Goal: Task Accomplishment & Management: Manage account settings

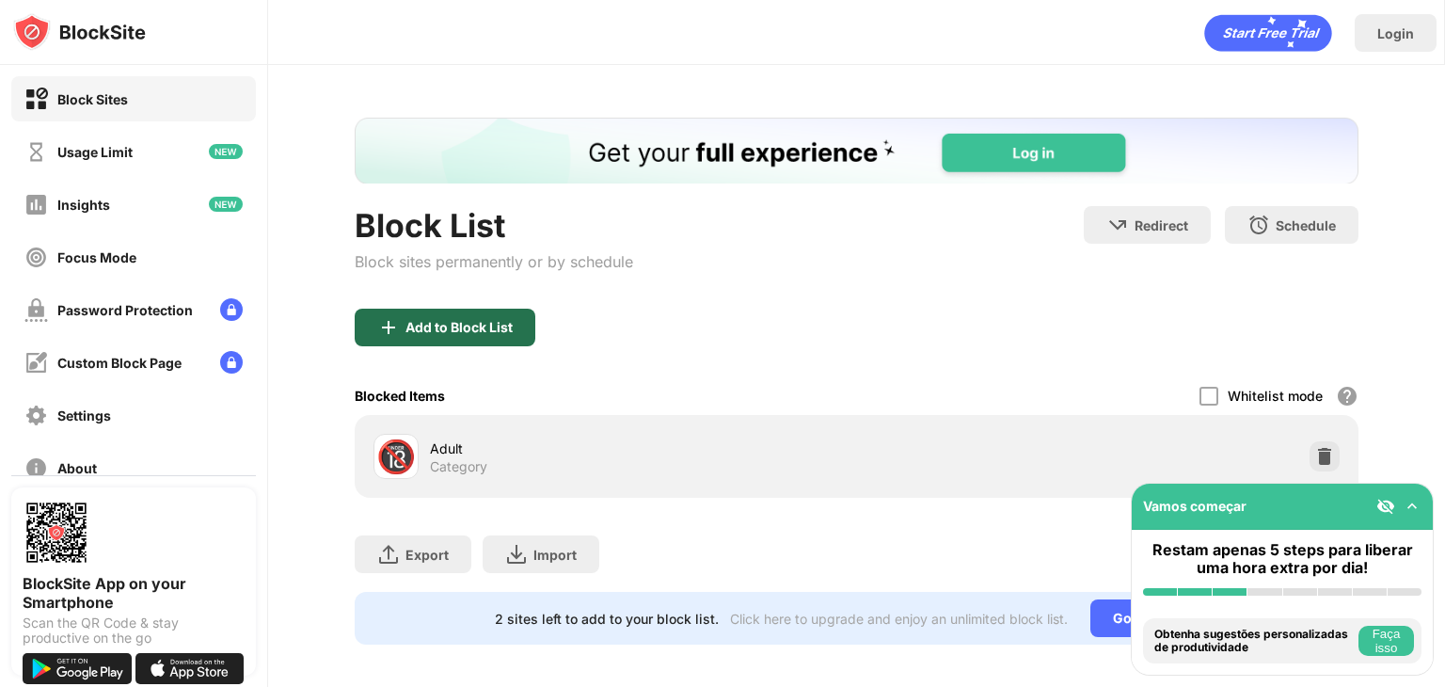
click at [498, 320] on div "Add to Block List" at bounding box center [459, 327] width 107 height 15
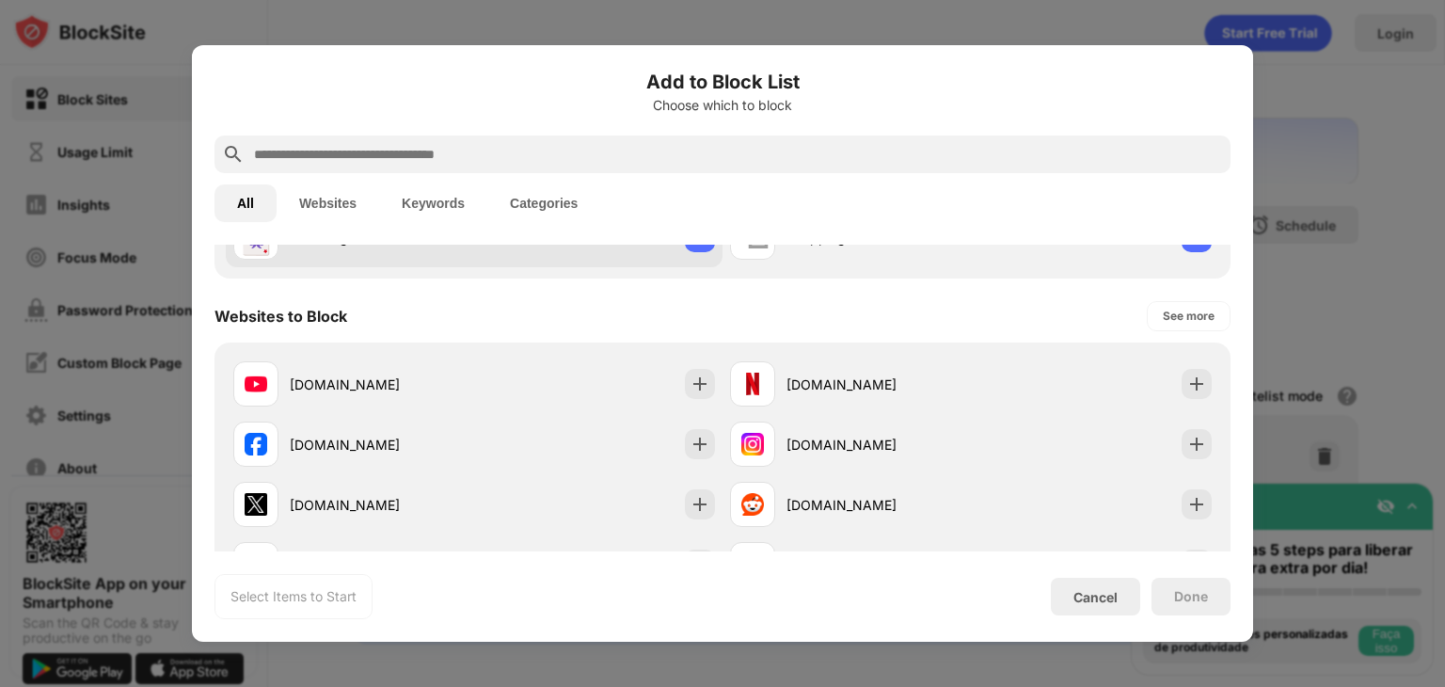
scroll to position [252, 0]
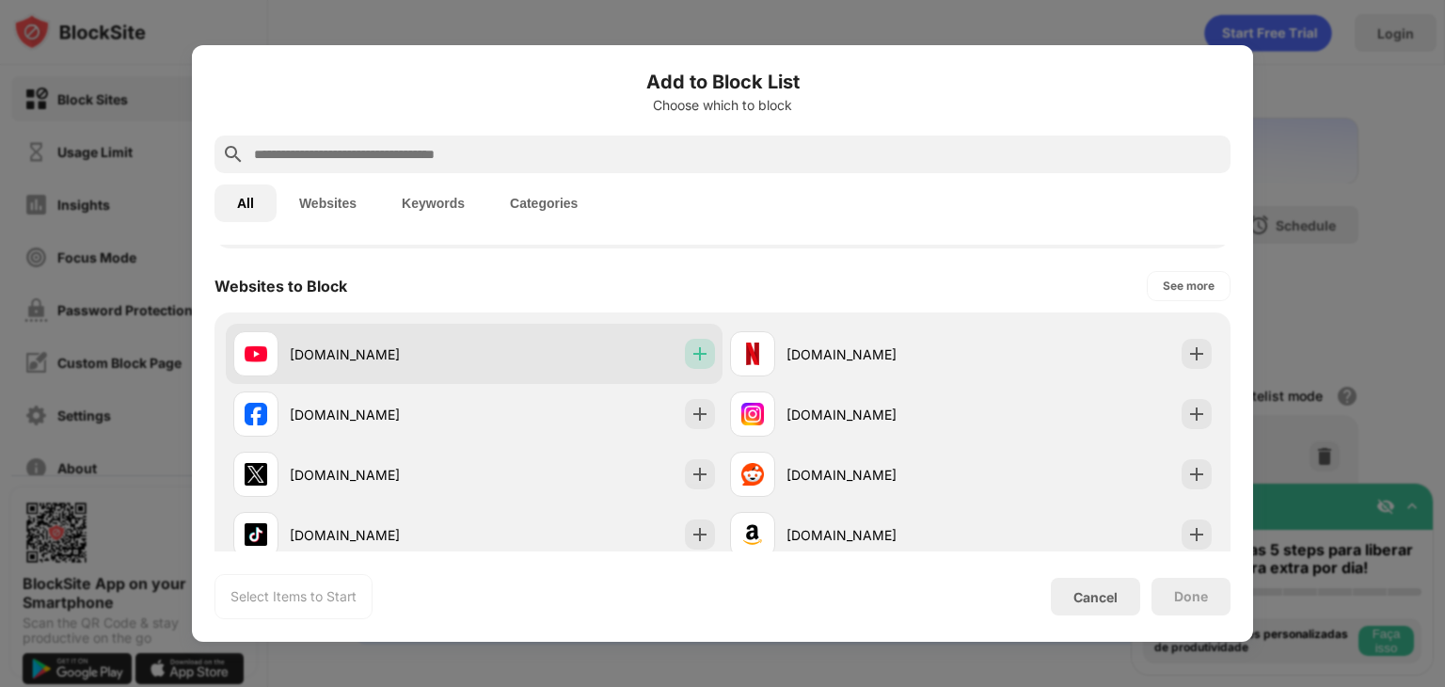
click at [691, 352] on img at bounding box center [700, 353] width 19 height 19
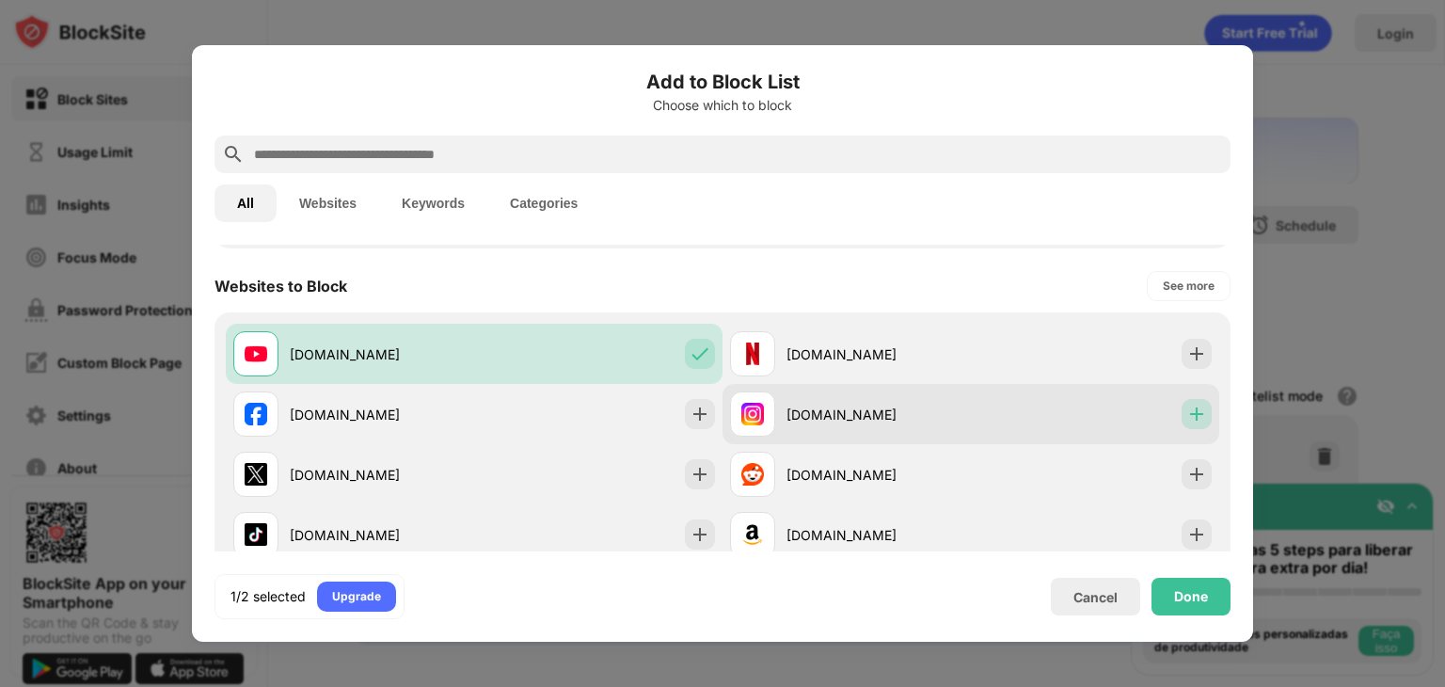
click at [1187, 407] on img at bounding box center [1196, 414] width 19 height 19
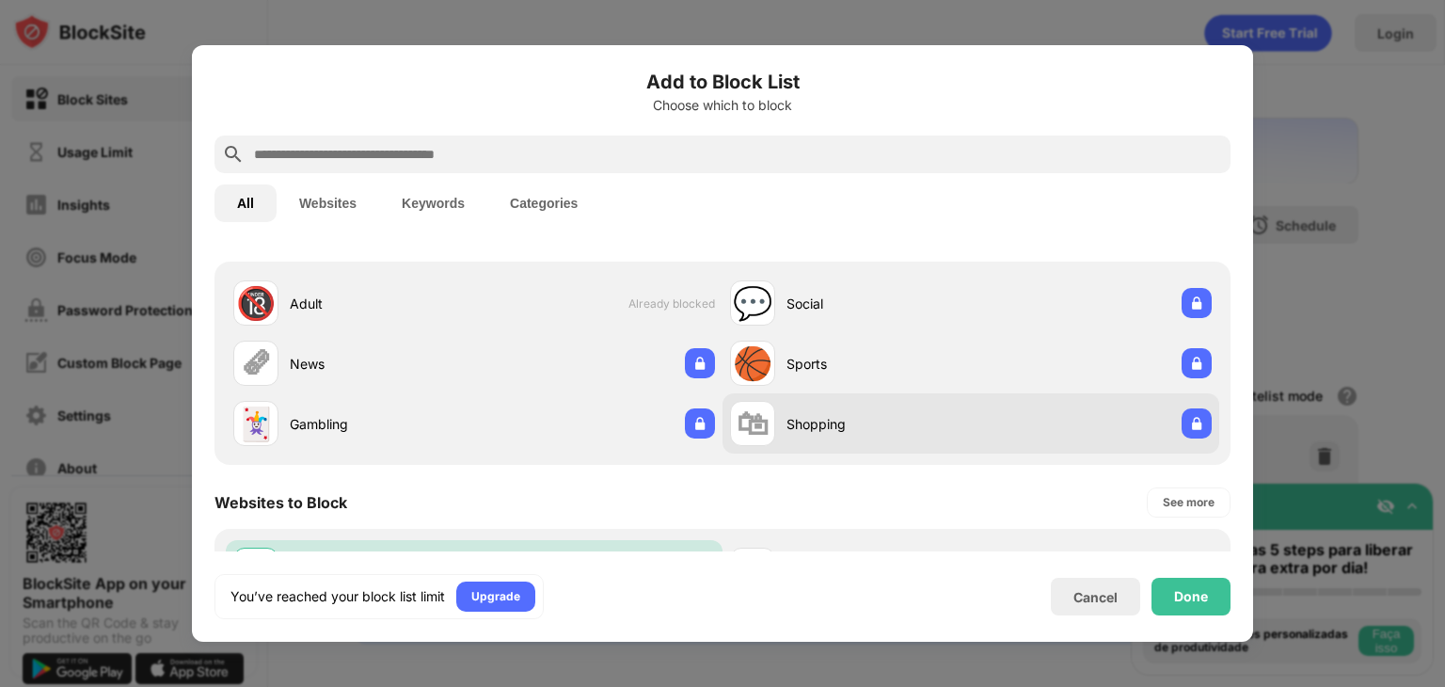
scroll to position [29, 0]
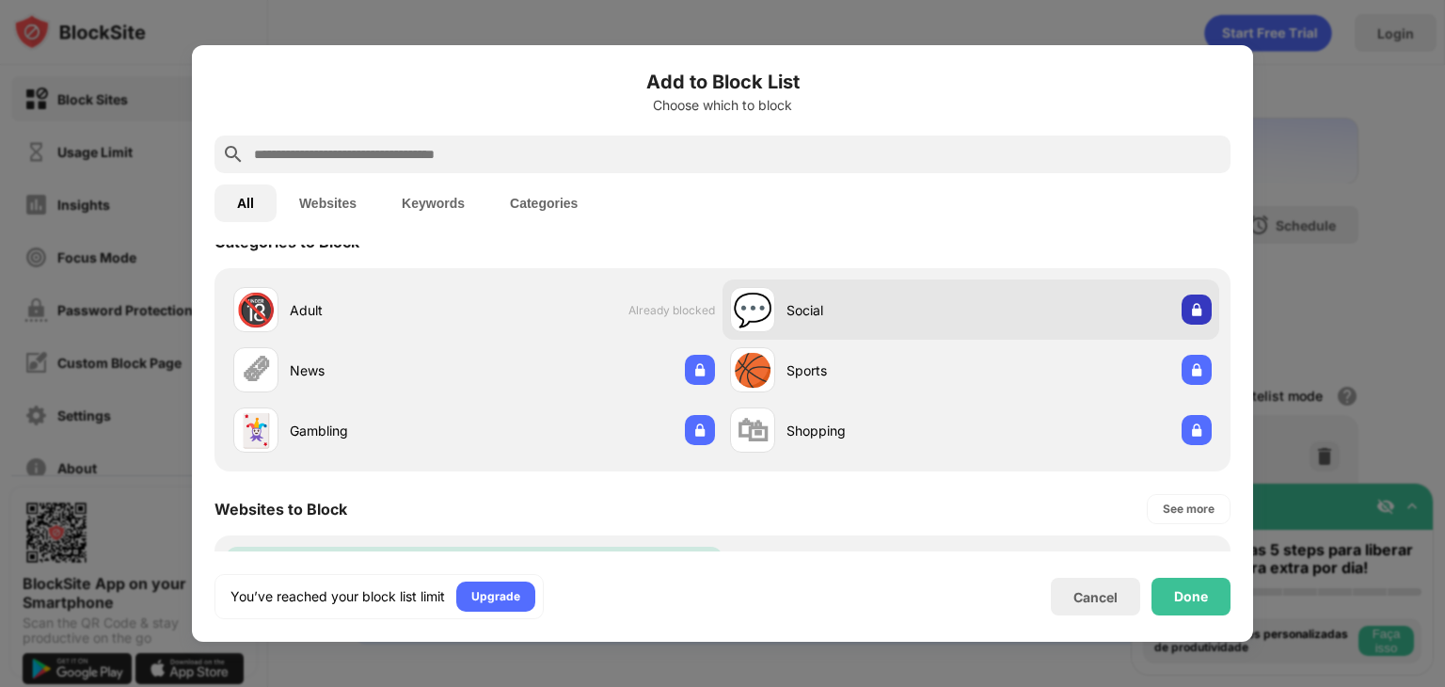
click at [1187, 300] on img at bounding box center [1196, 309] width 19 height 19
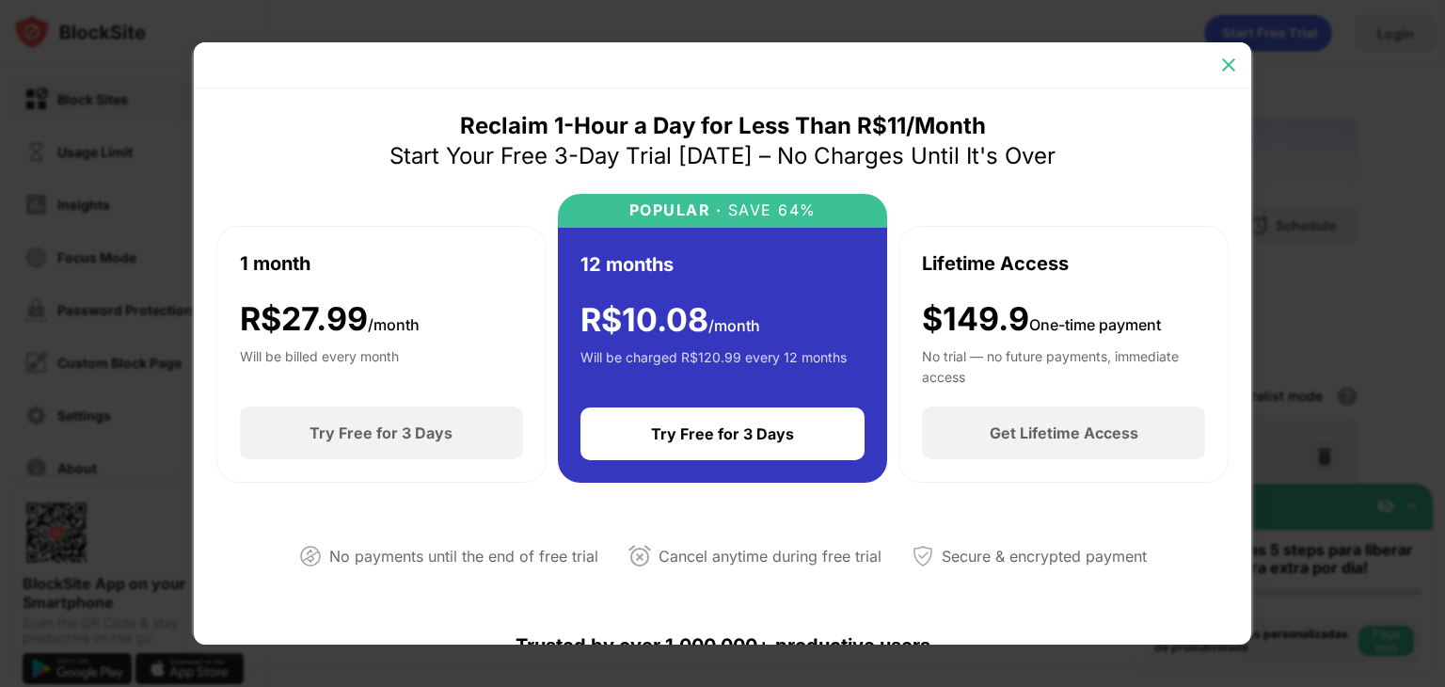
click at [1227, 72] on img at bounding box center [1228, 65] width 19 height 19
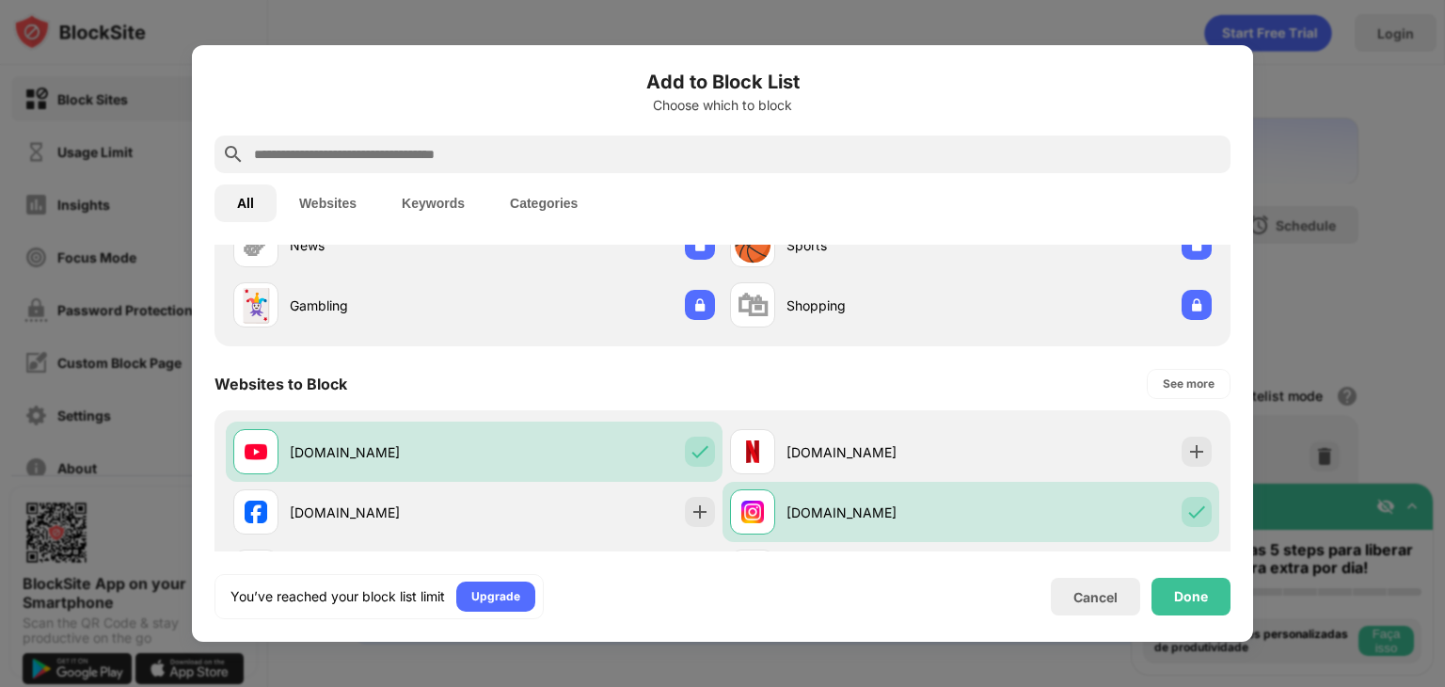
scroll to position [169, 0]
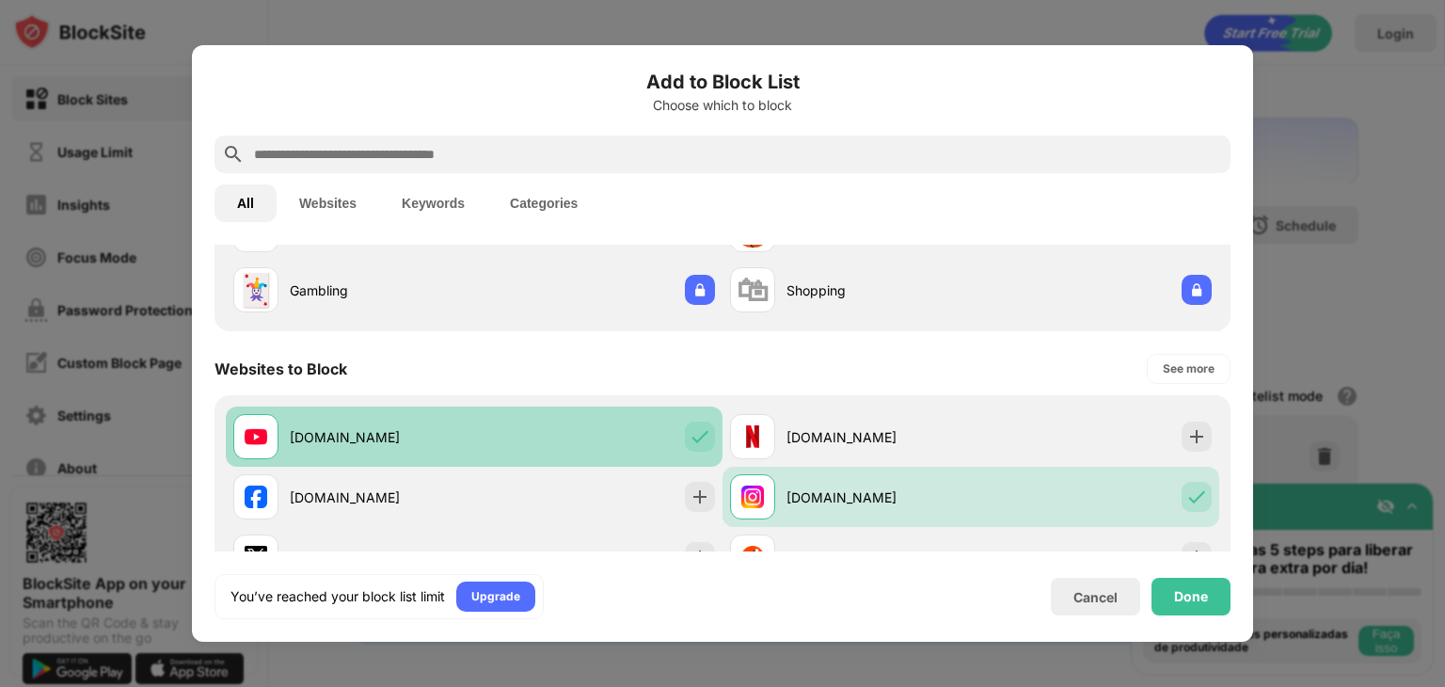
click at [684, 421] on div "youtube.com" at bounding box center [474, 436] width 497 height 60
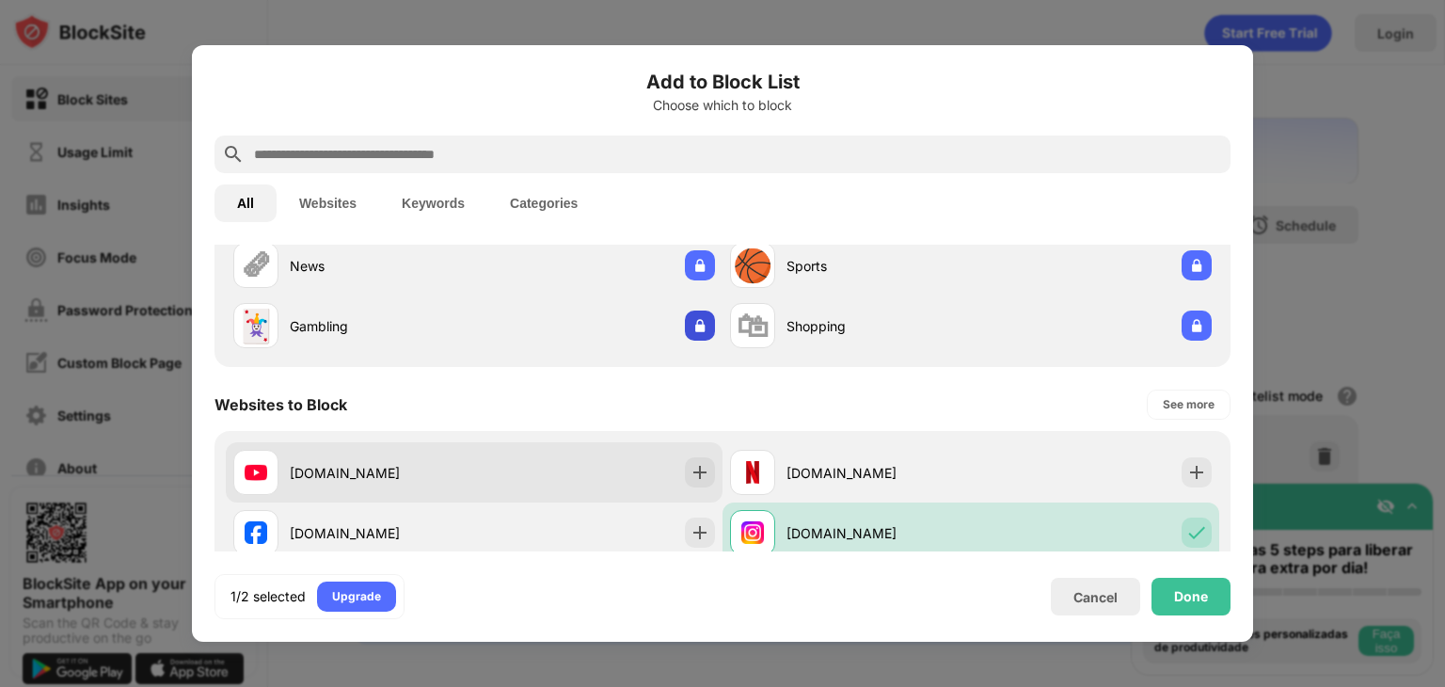
scroll to position [139, 0]
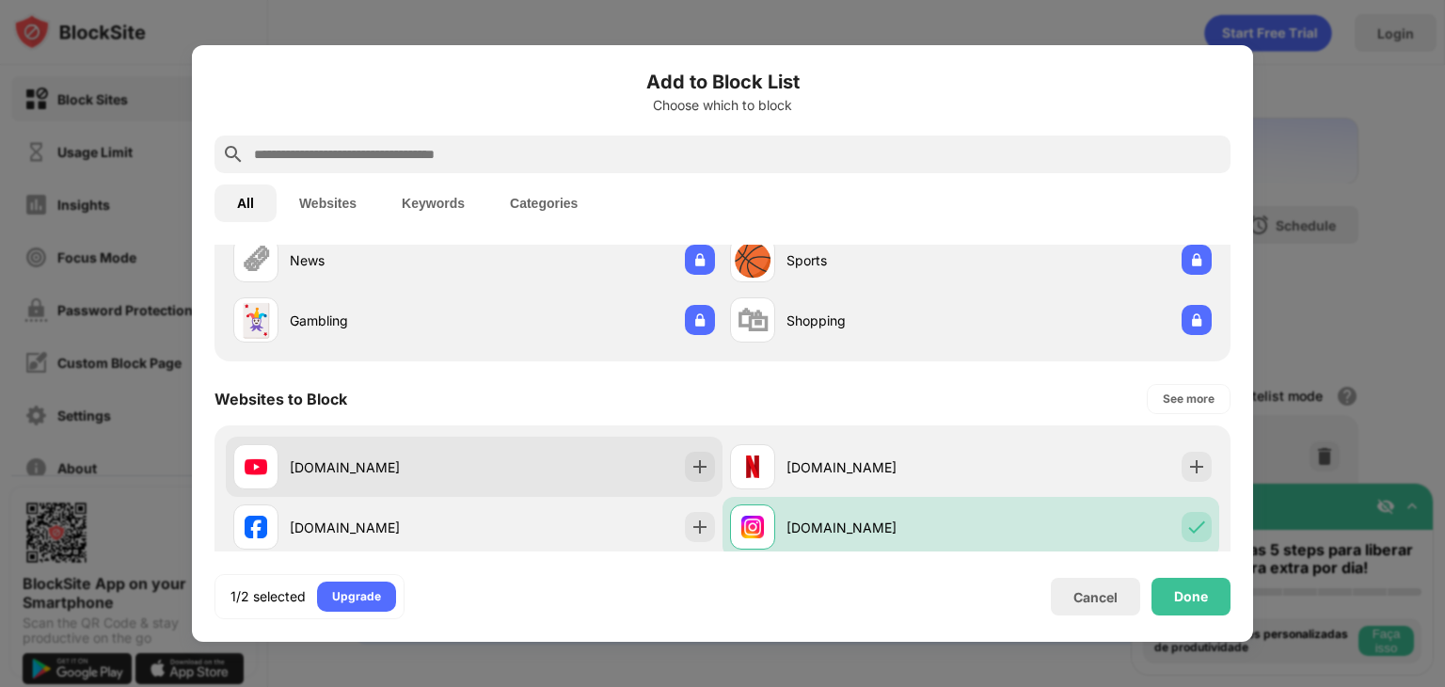
click at [658, 452] on div "youtube.com" at bounding box center [474, 467] width 497 height 60
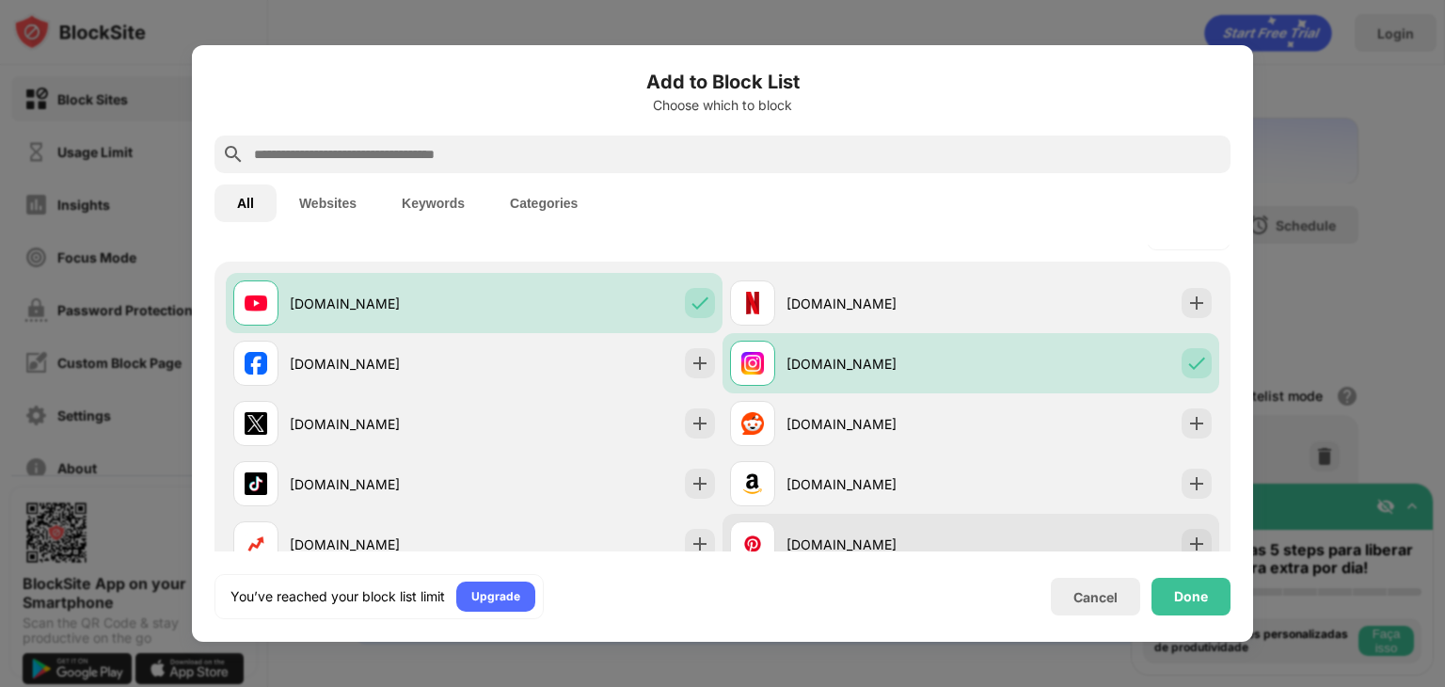
scroll to position [301, 0]
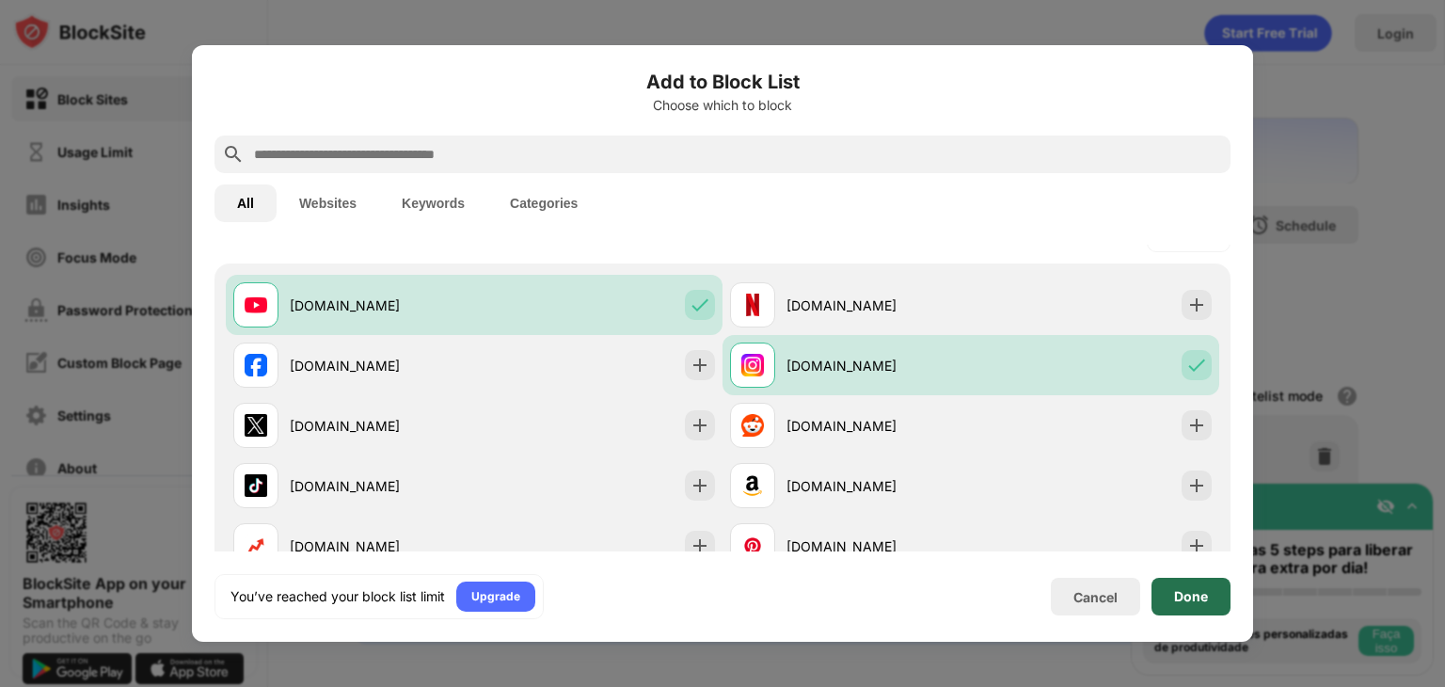
click at [1202, 594] on div "Done" at bounding box center [1191, 596] width 34 height 15
